Goal: Find specific page/section: Find specific page/section

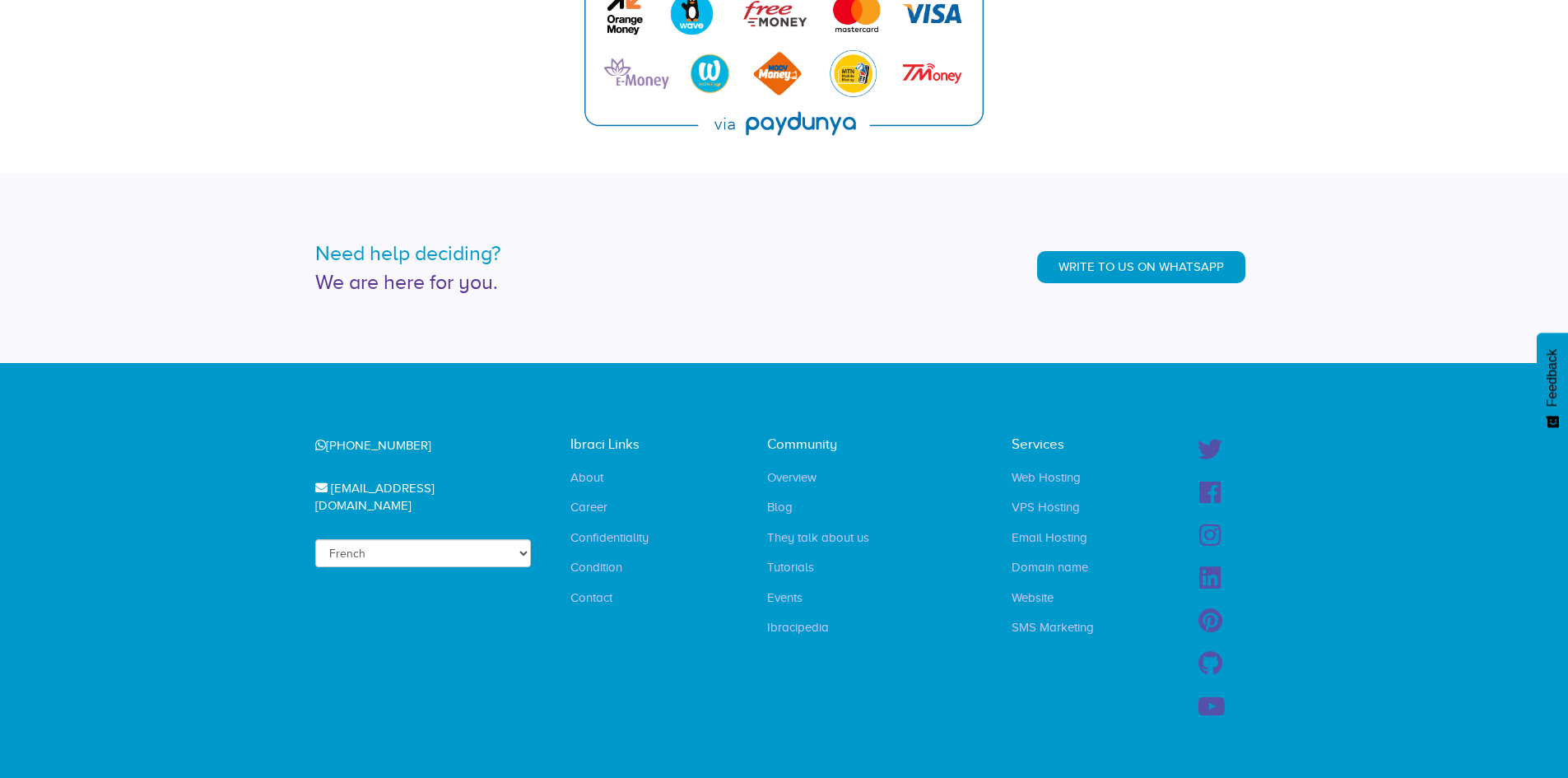
scroll to position [3931, 0]
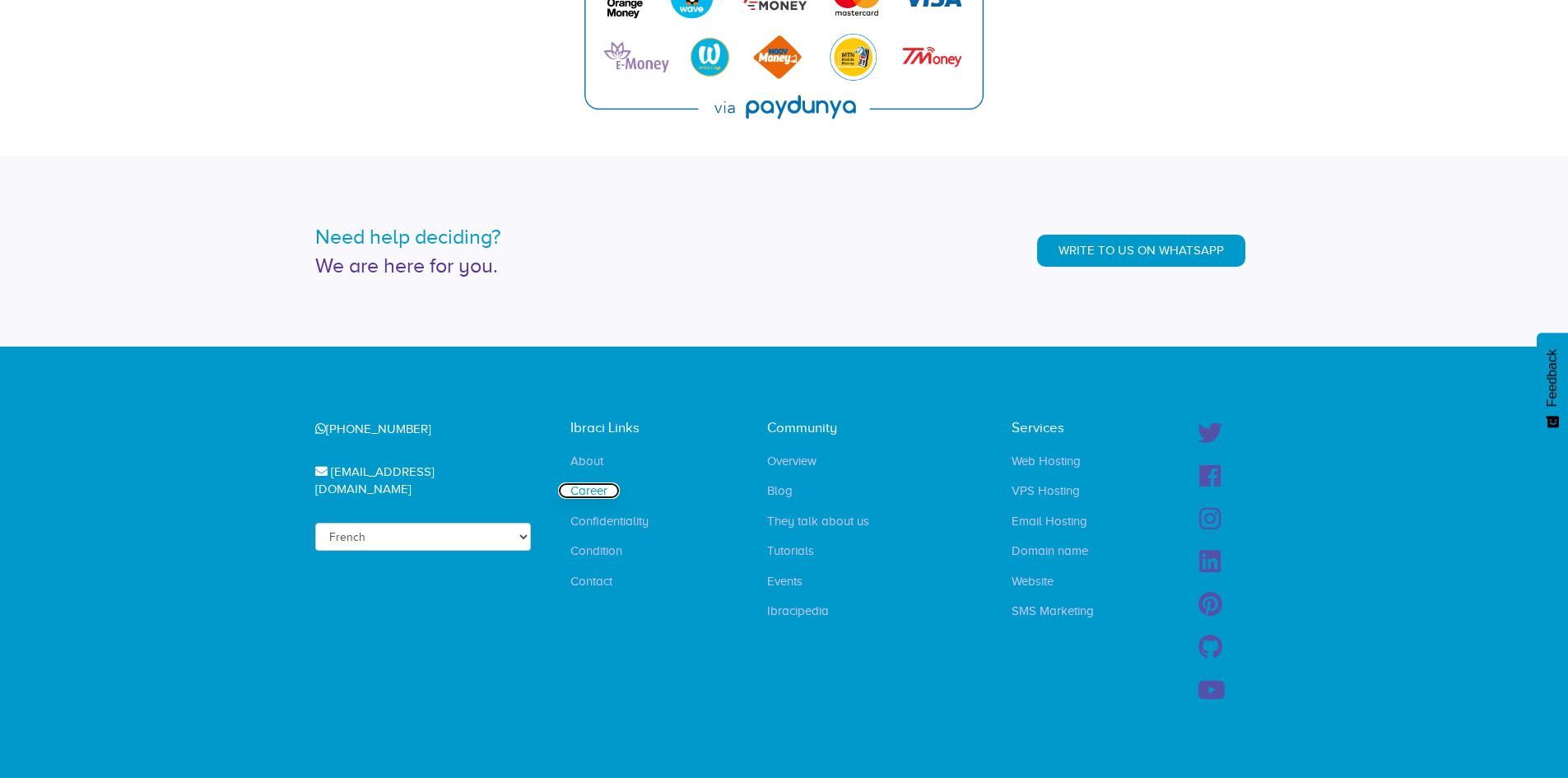
click at [592, 488] on font "Career" at bounding box center [588, 490] width 37 height 13
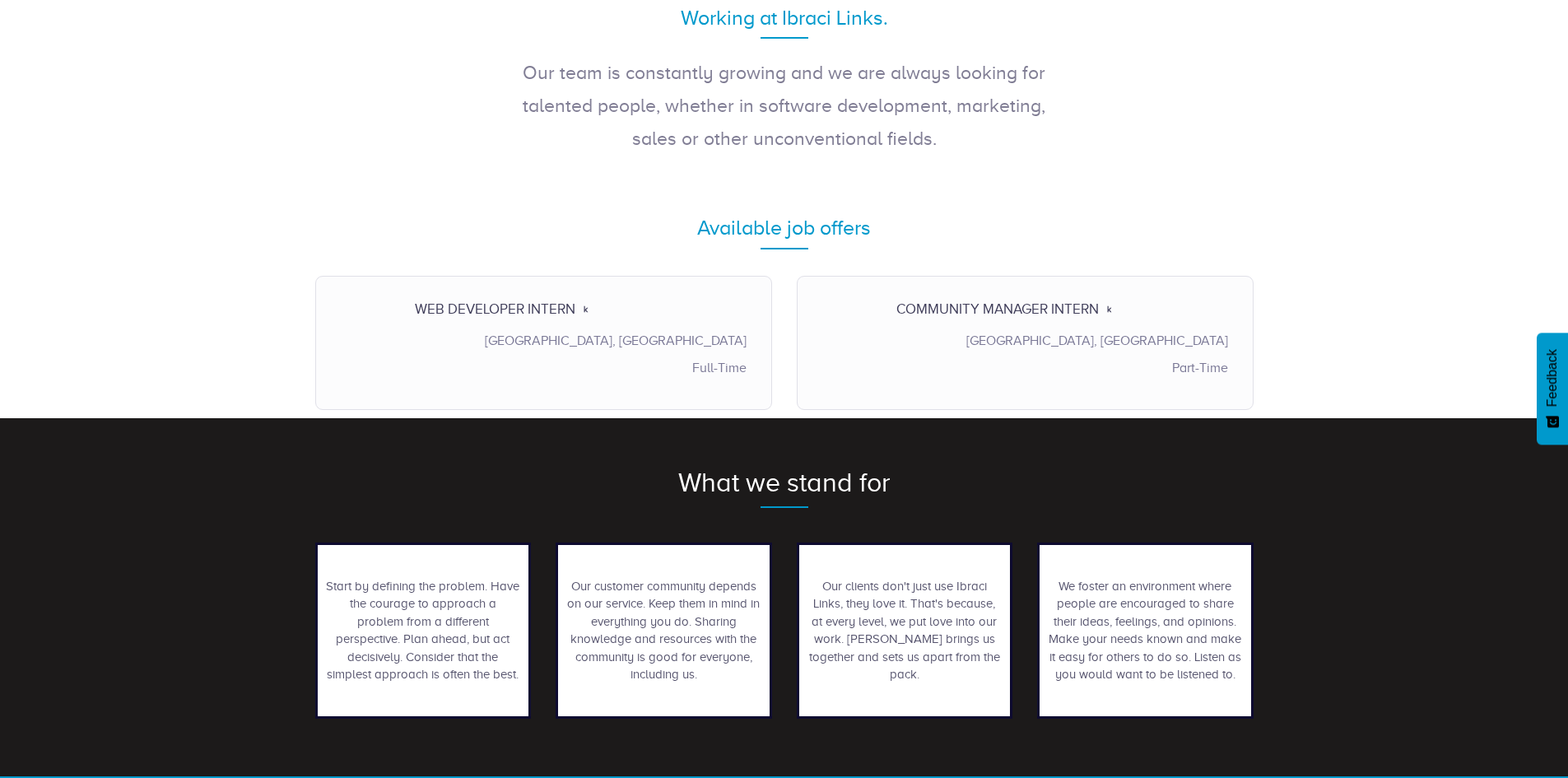
scroll to position [411, 0]
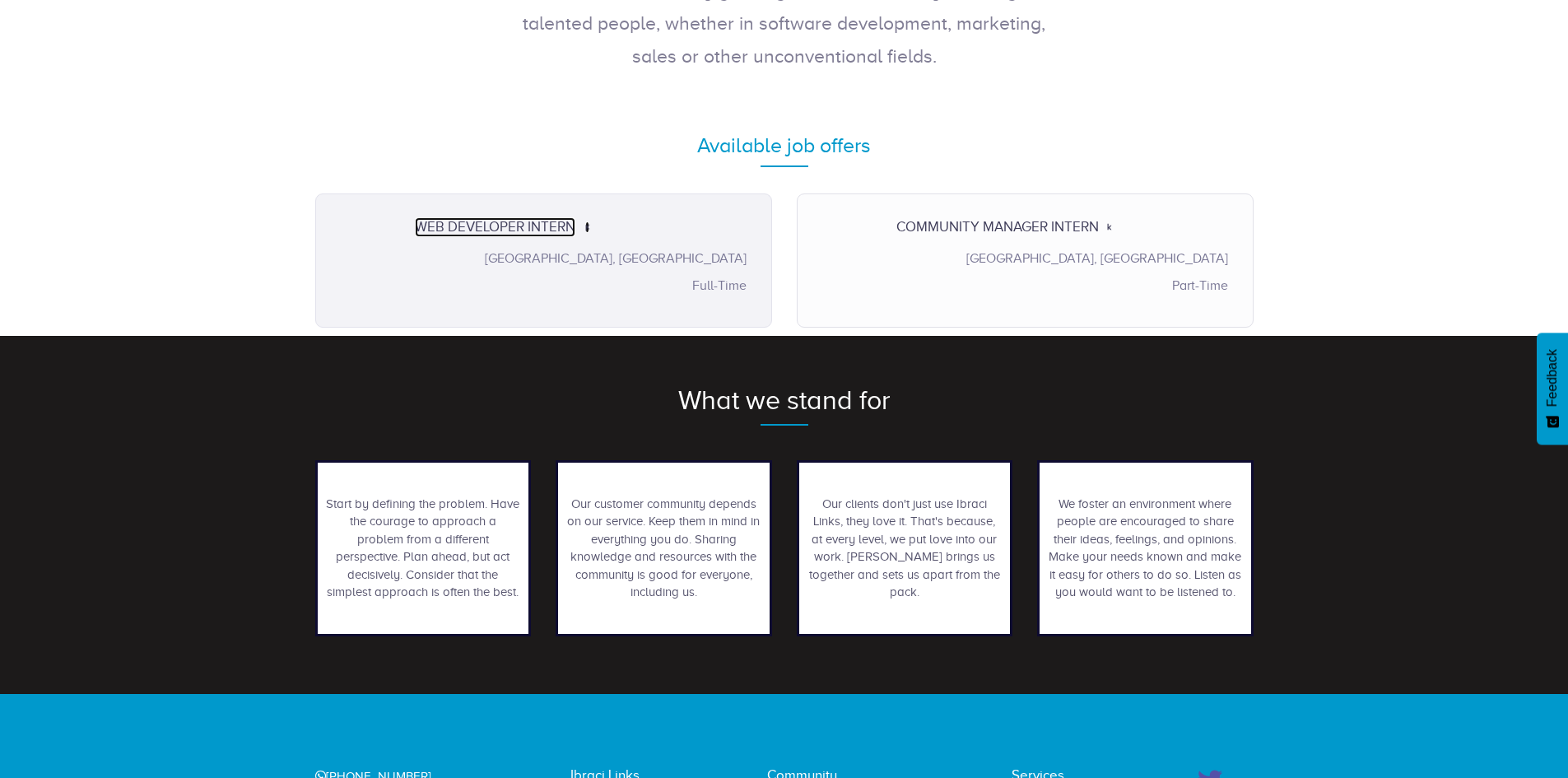
click at [535, 231] on font "Web Developer Intern" at bounding box center [495, 226] width 160 height 16
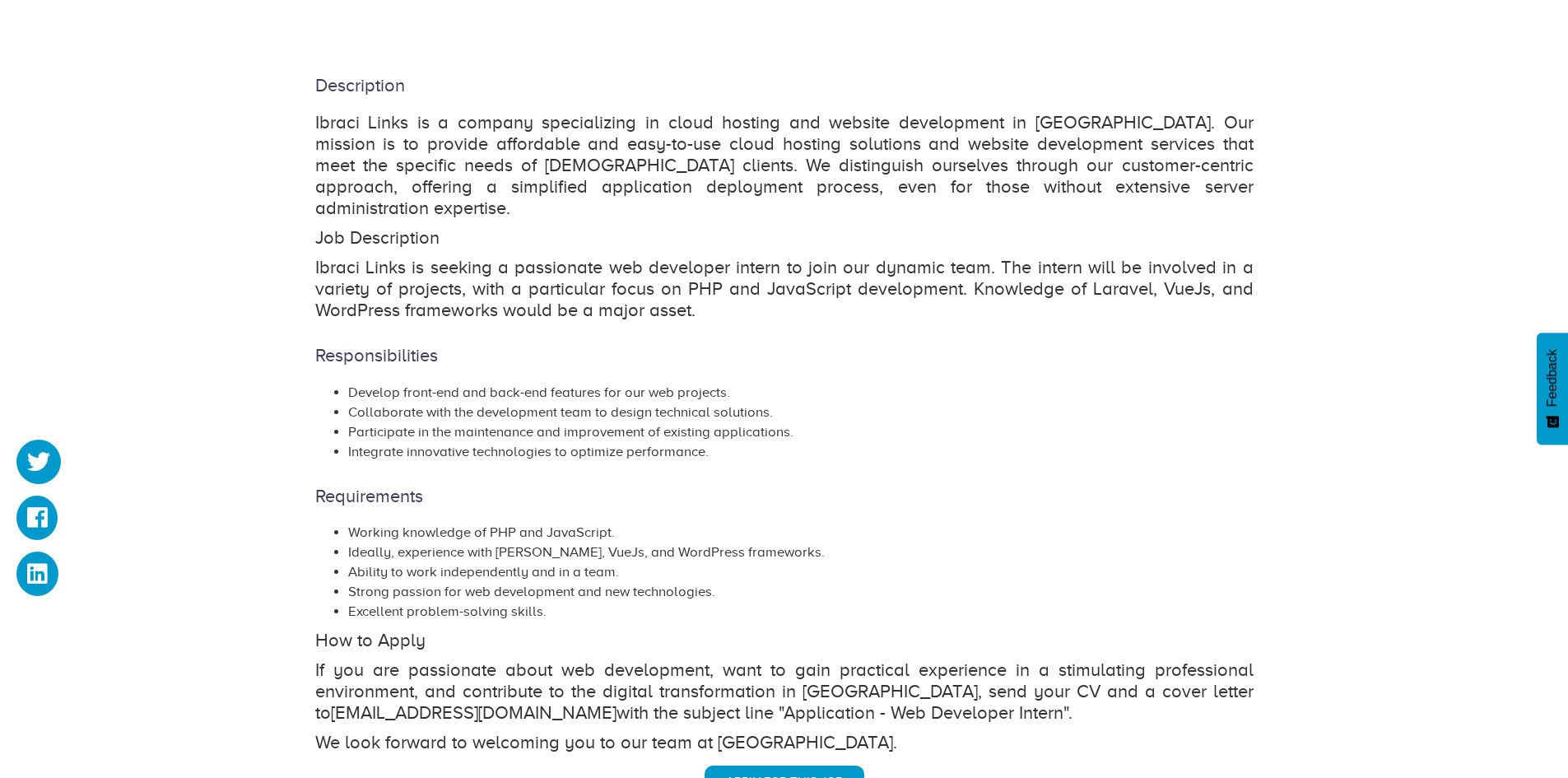
scroll to position [165, 0]
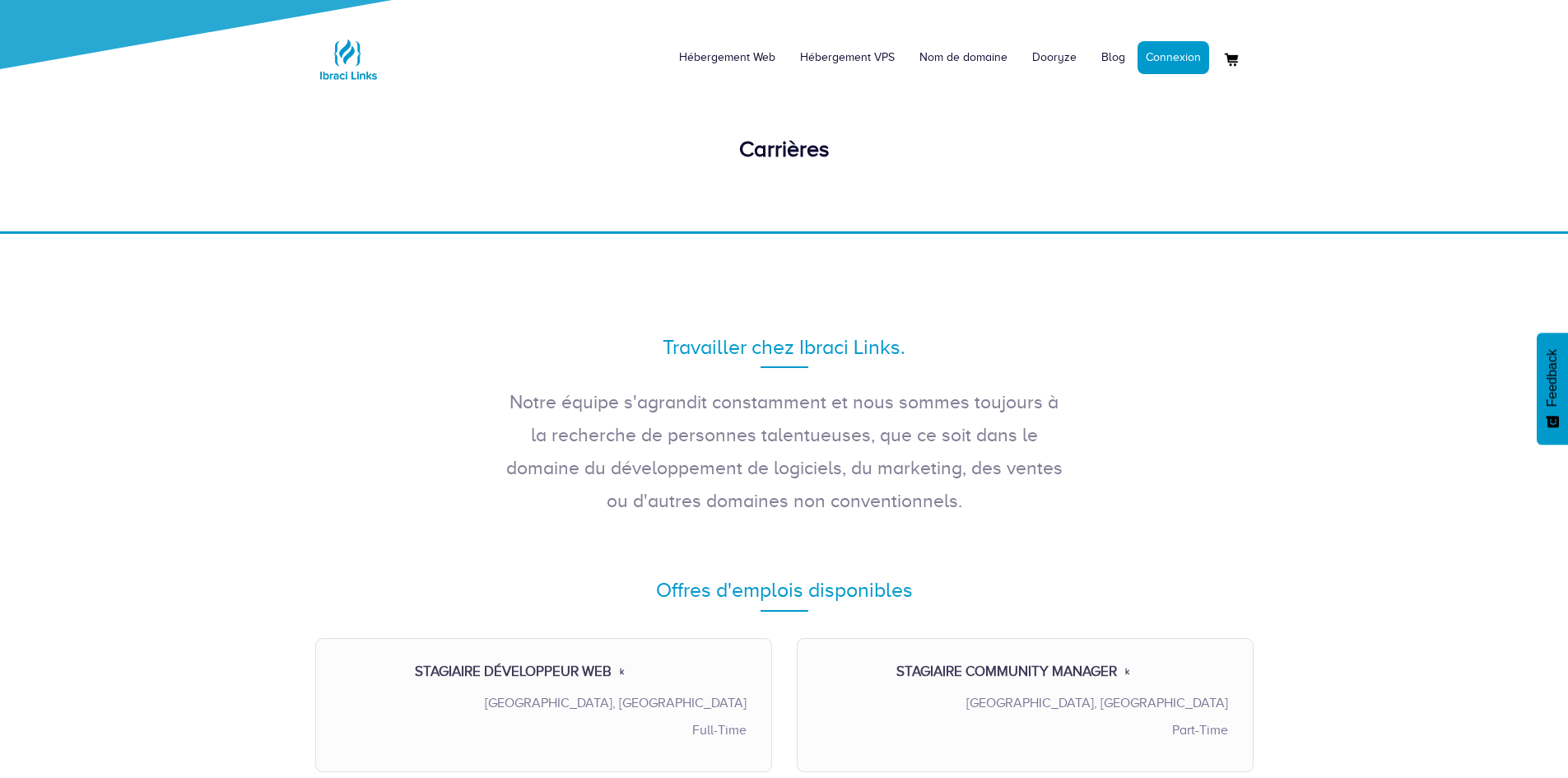
scroll to position [411, 0]
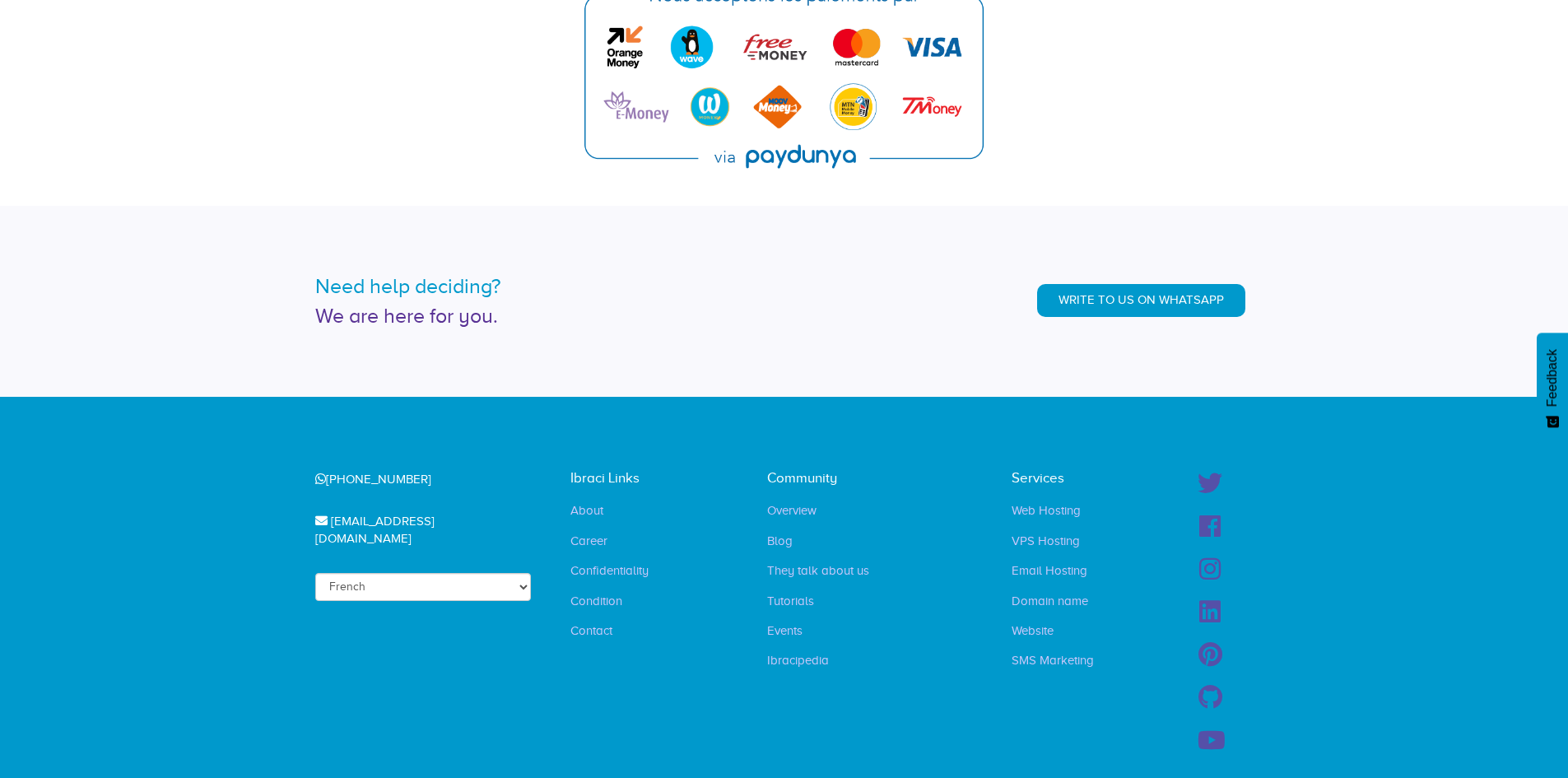
scroll to position [3652, 0]
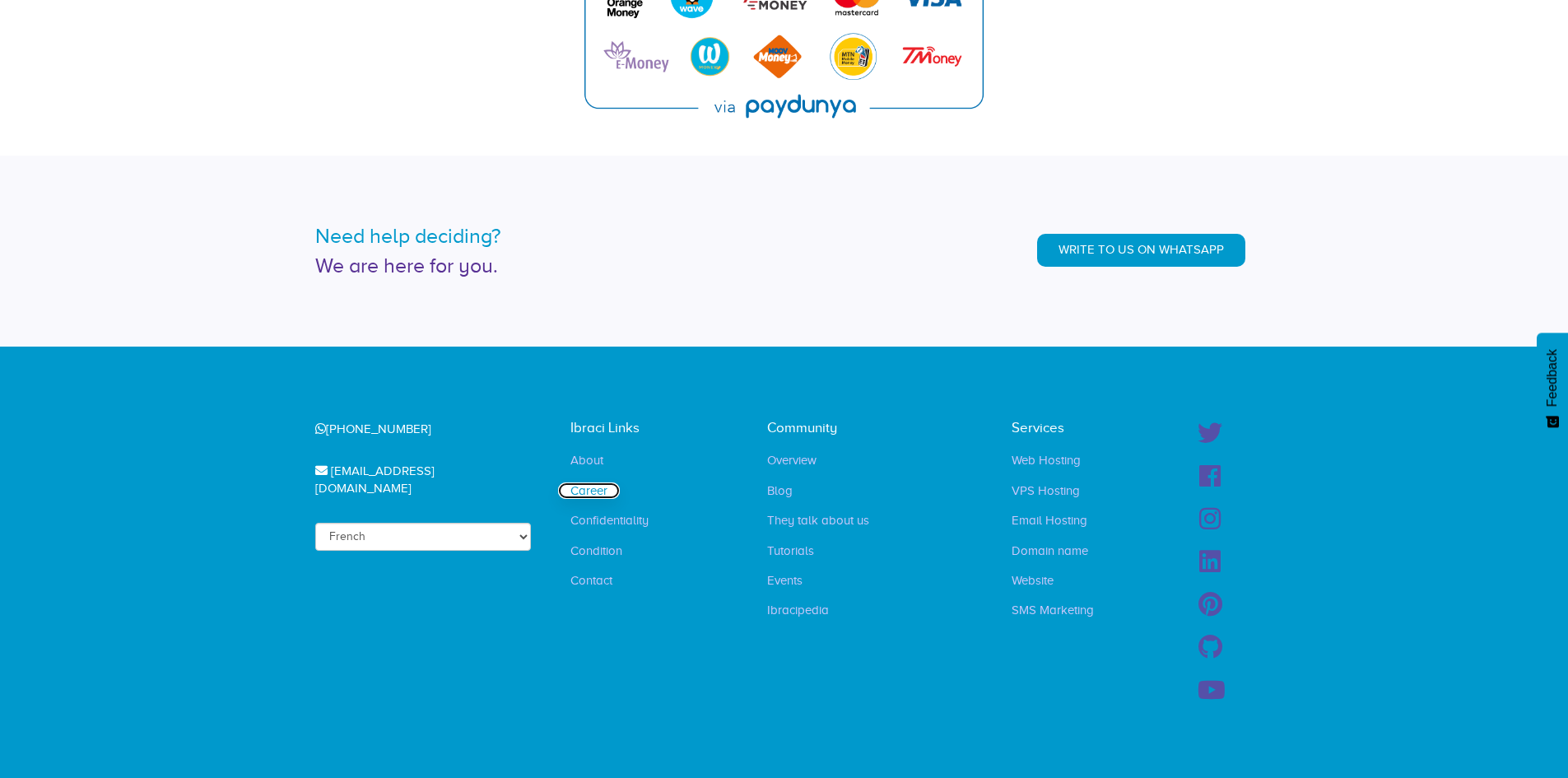
click at [592, 484] on font "Career" at bounding box center [588, 490] width 37 height 13
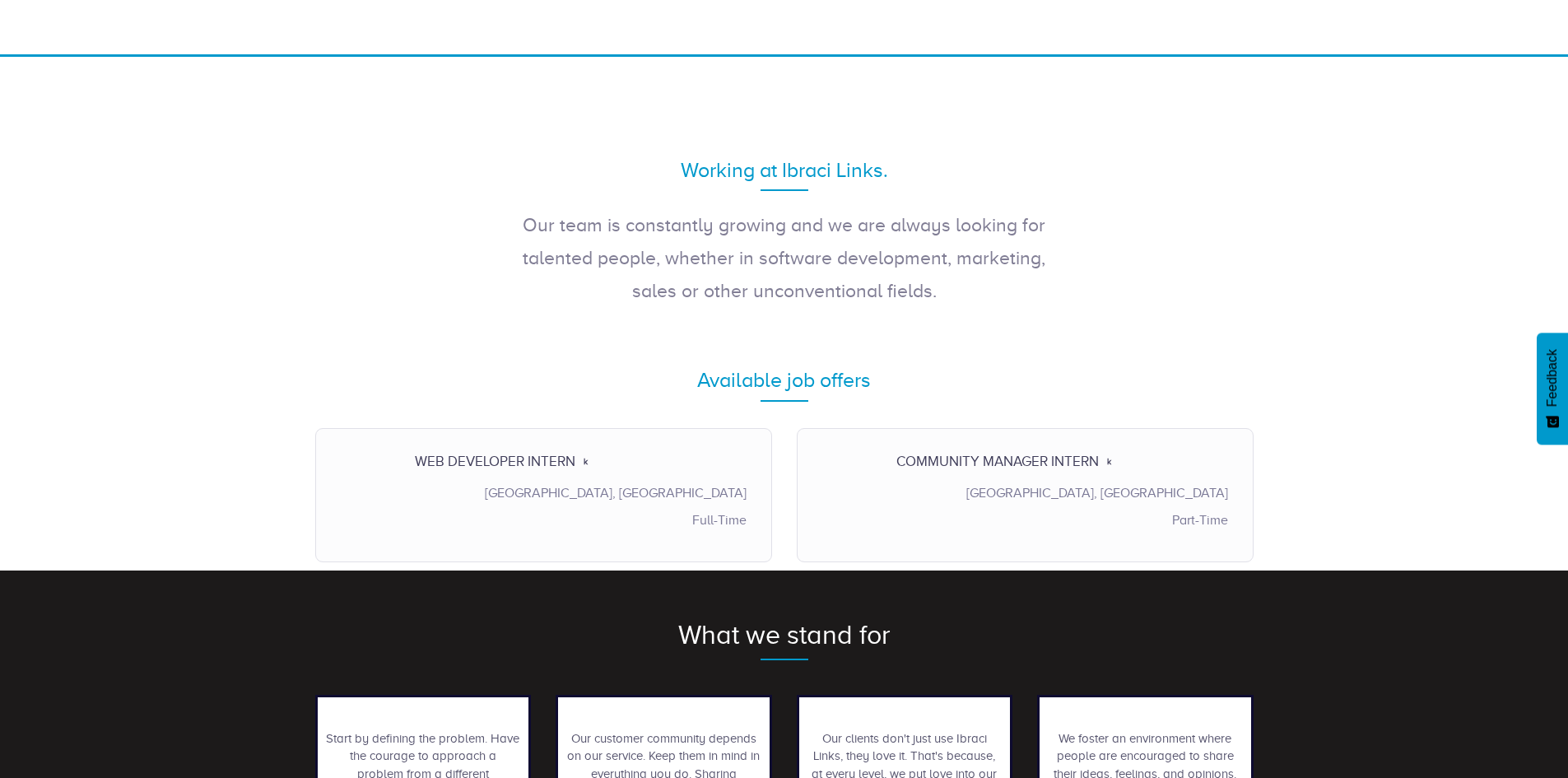
scroll to position [82, 0]
